Goal: Information Seeking & Learning: Learn about a topic

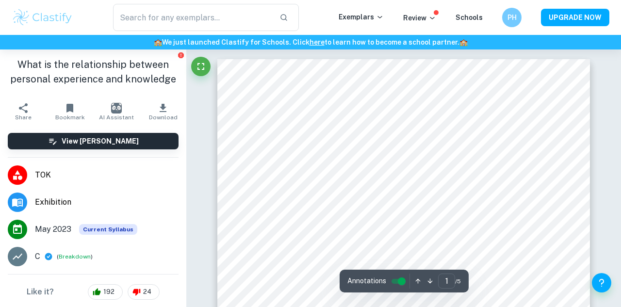
click at [51, 16] on img at bounding box center [43, 17] width 62 height 19
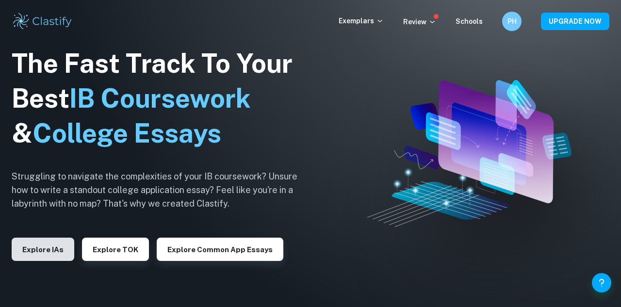
click at [45, 250] on button "Explore IAs" at bounding box center [43, 249] width 63 height 23
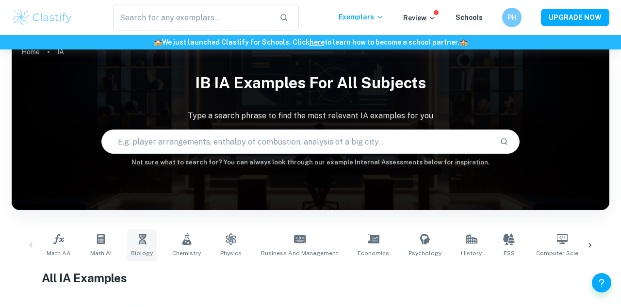
scroll to position [133, 0]
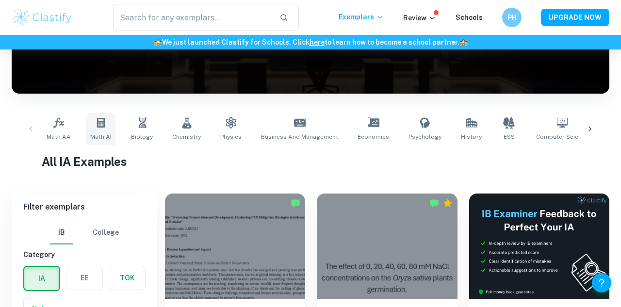
click at [106, 129] on link "Math AI" at bounding box center [100, 129] width 29 height 32
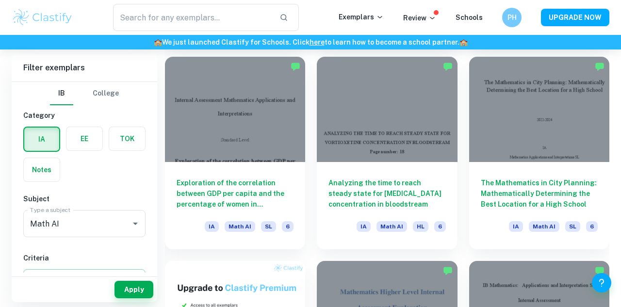
scroll to position [497, 0]
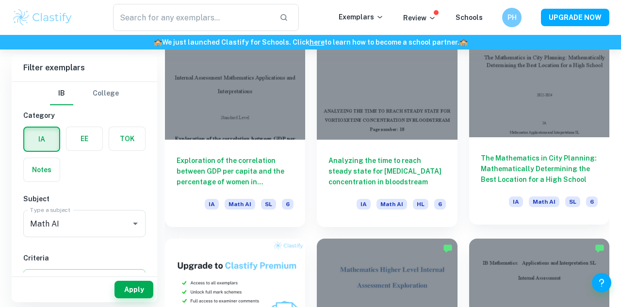
click at [576, 183] on h6 "The Mathematics in City Planning: Mathematically Determining the Best Location …" at bounding box center [539, 169] width 117 height 32
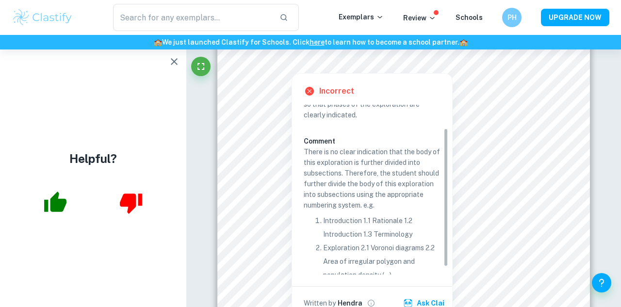
scroll to position [38, 0]
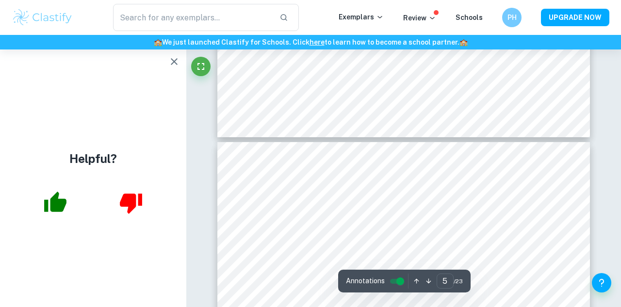
type input "4"
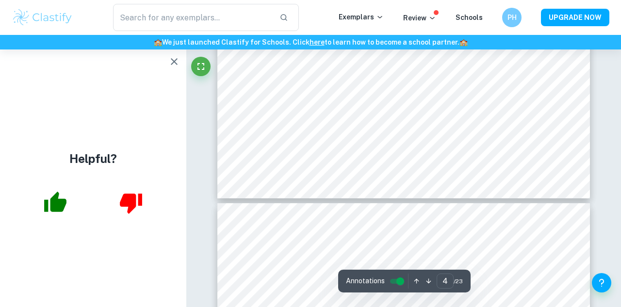
scroll to position [2098, 0]
